Goal: Browse casually: Explore the website without a specific task or goal

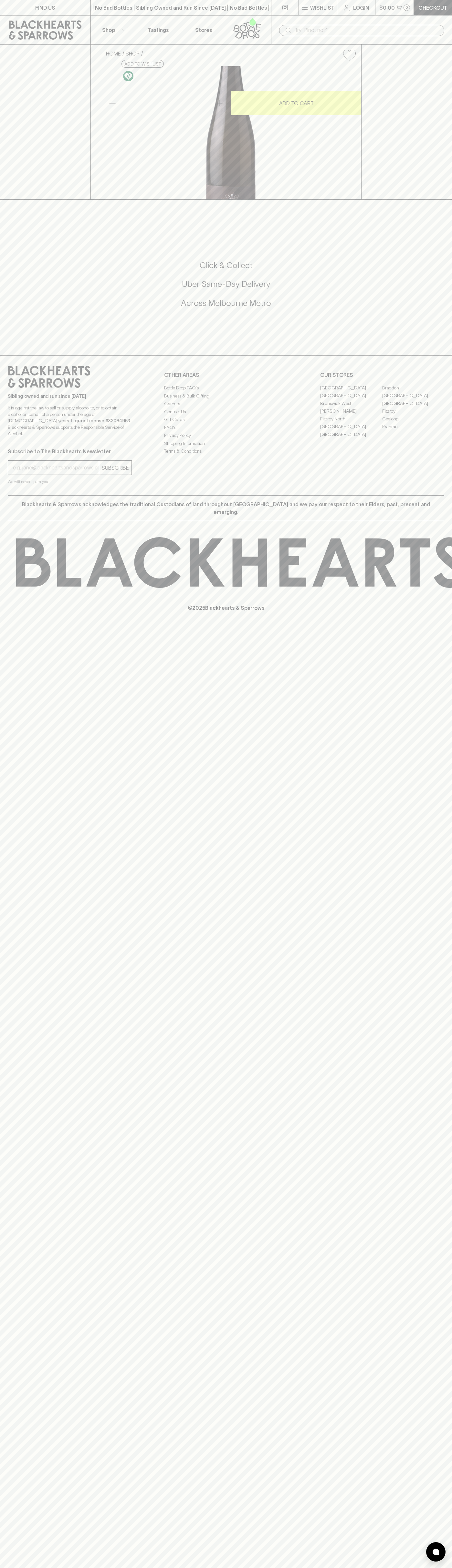
click at [14, 20] on icon at bounding box center [45, 29] width 81 height 19
click at [189, 1568] on html "FIND US | No Bad Bottles | Sibling Owned and Run Since 2006 | No Bad Bottles | …" at bounding box center [226, 784] width 452 height 1568
click at [18, 1492] on div "FIND US | No Bad Bottles | Sibling Owned and Run Since 2006 | No Bad Bottles | …" at bounding box center [226, 784] width 452 height 1568
